Goal: Task Accomplishment & Management: Use online tool/utility

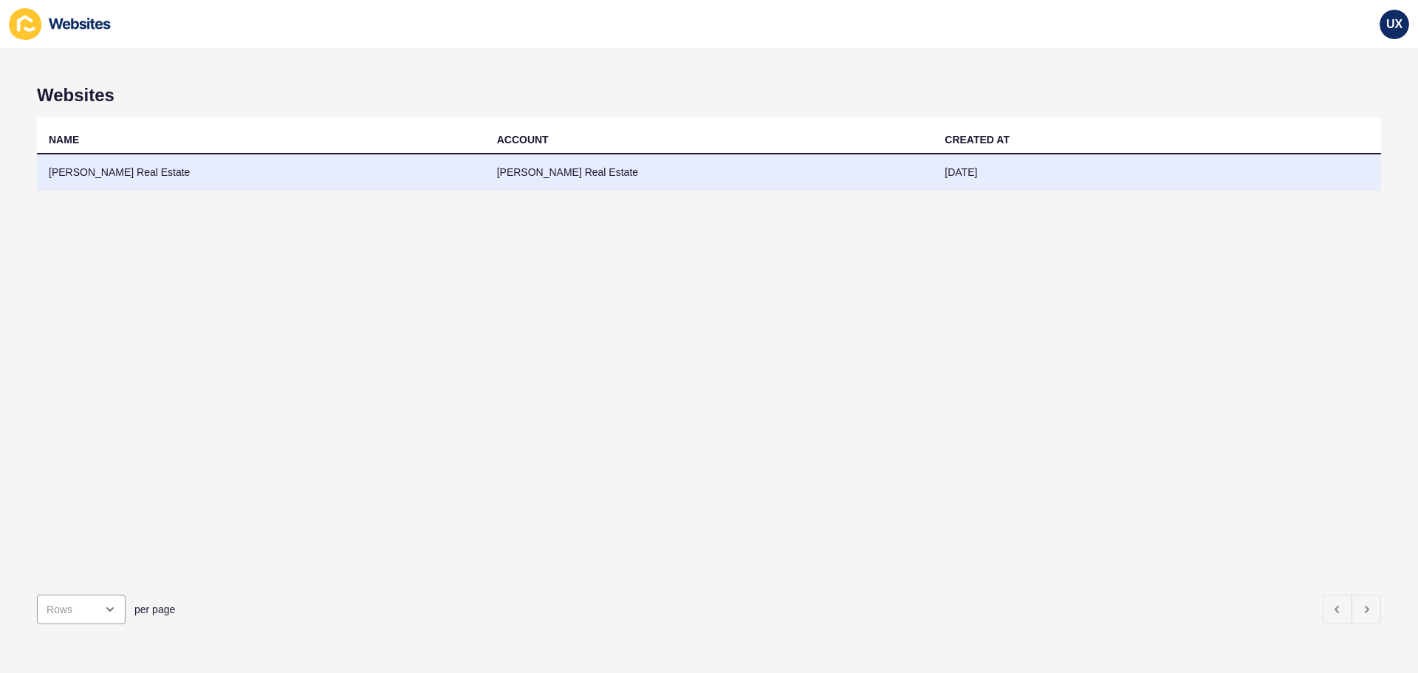
click at [556, 175] on td "[PERSON_NAME] Real Estate" at bounding box center [709, 172] width 448 height 36
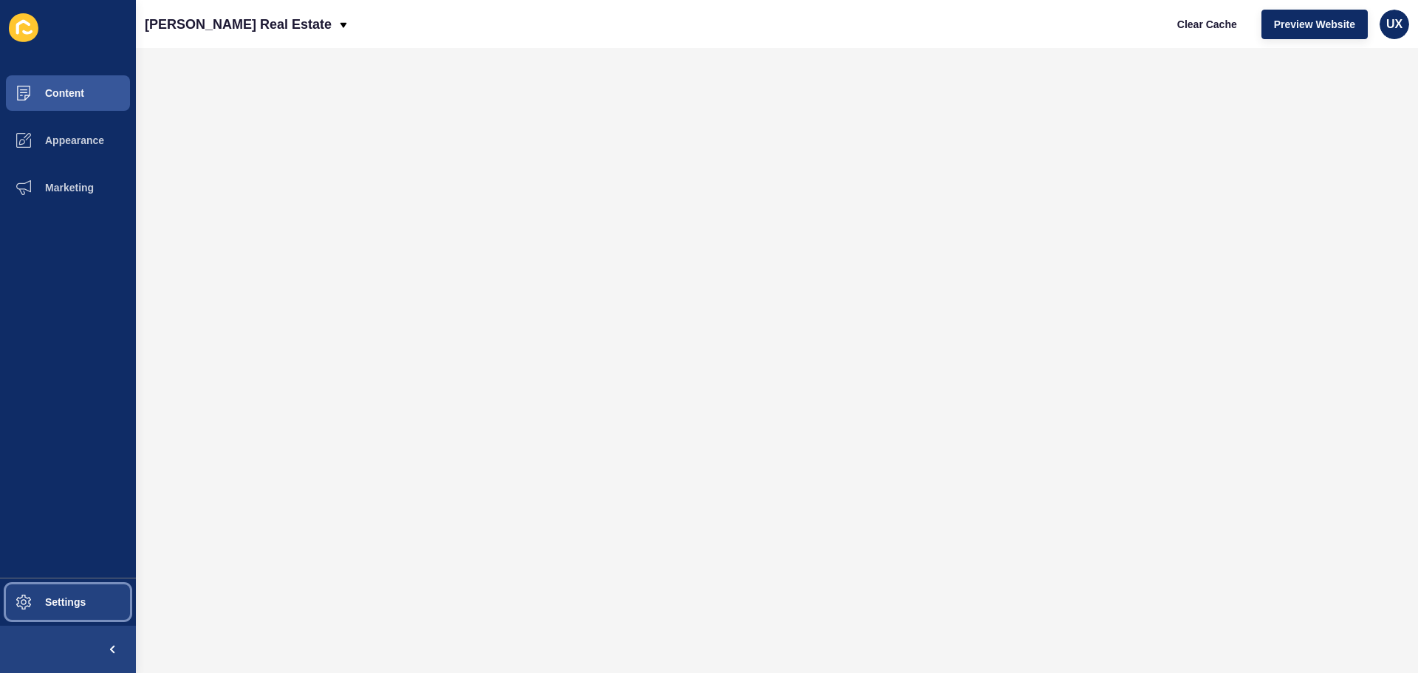
click at [83, 605] on span "Settings" at bounding box center [42, 602] width 88 height 12
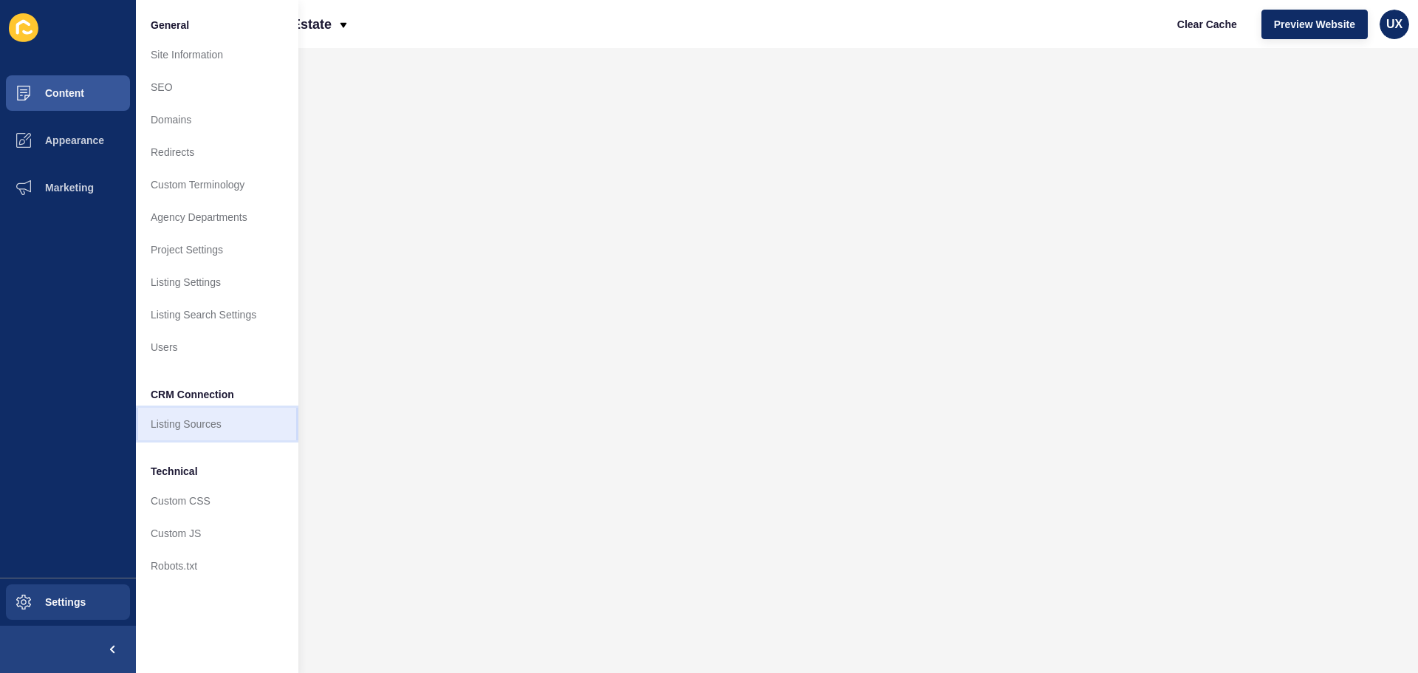
click at [213, 428] on link "Listing Sources" at bounding box center [217, 424] width 162 height 32
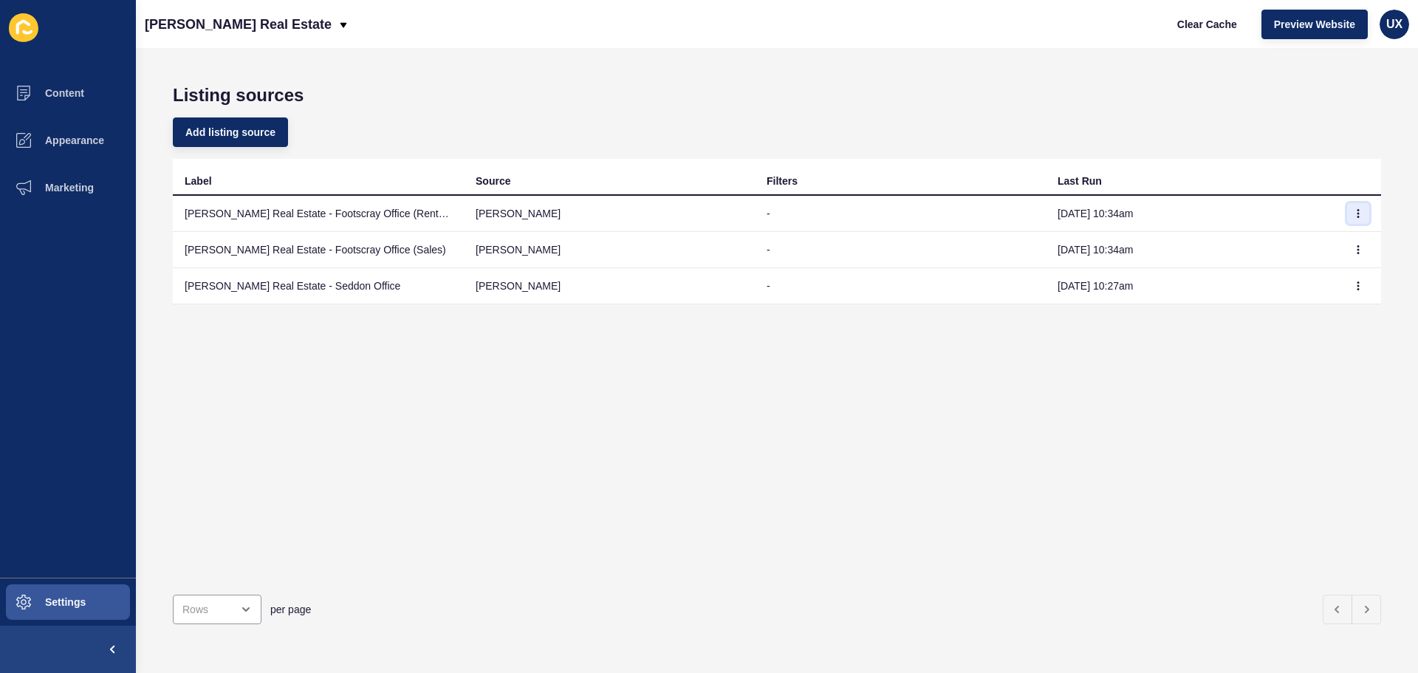
click at [1347, 221] on button "button" at bounding box center [1358, 213] width 22 height 21
click at [1339, 243] on link "Sync now" at bounding box center [1305, 243] width 103 height 32
click at [1351, 251] on button "button" at bounding box center [1358, 249] width 22 height 21
click at [1326, 273] on link "Sync now" at bounding box center [1305, 279] width 103 height 32
